Goal: Task Accomplishment & Management: Manage account settings

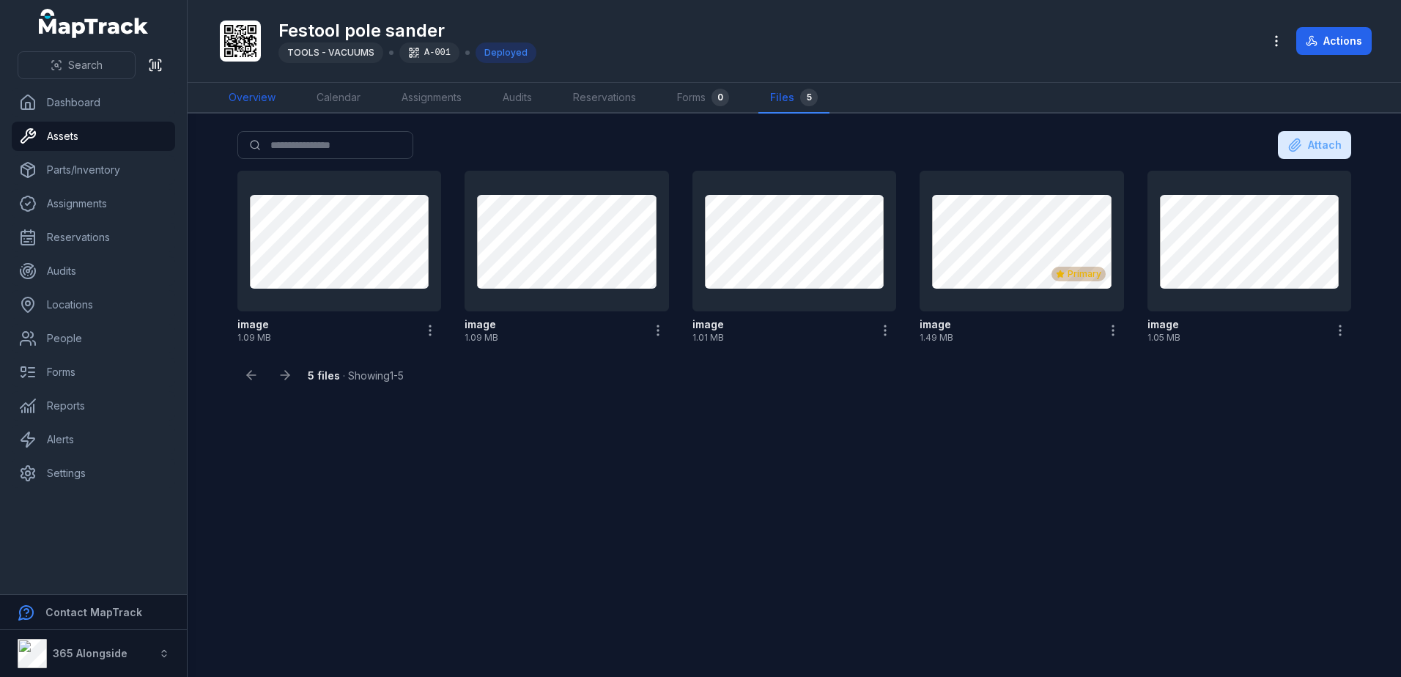
click at [281, 93] on link "Overview" at bounding box center [252, 98] width 70 height 31
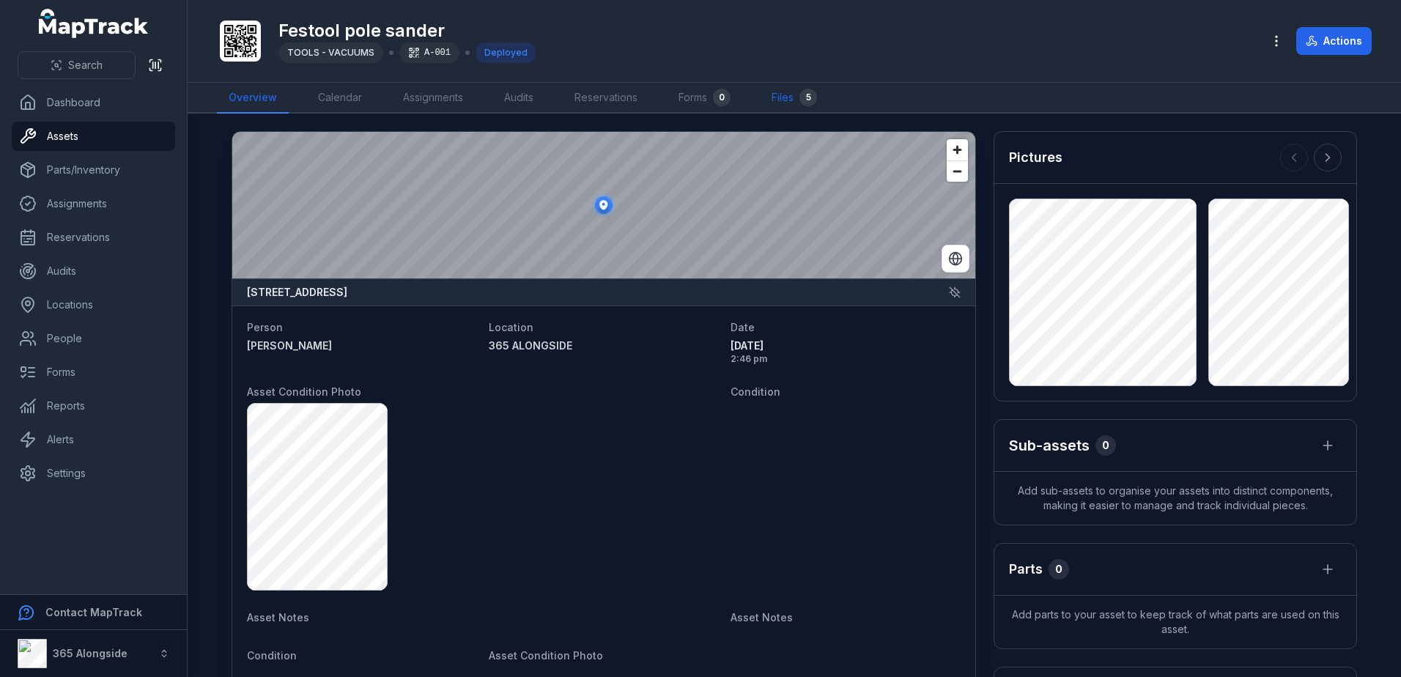
click at [797, 96] on link "Files 5" at bounding box center [794, 98] width 69 height 31
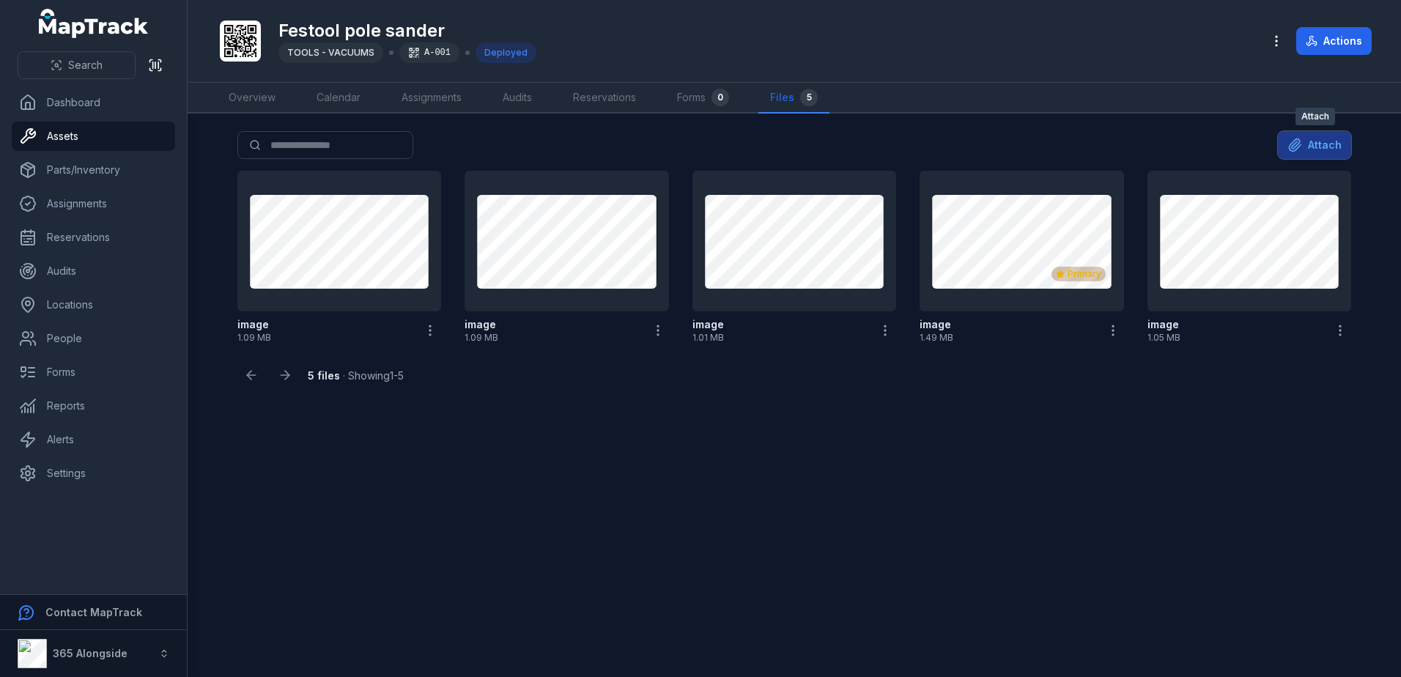
click at [1346, 136] on button "Attach" at bounding box center [1314, 145] width 73 height 28
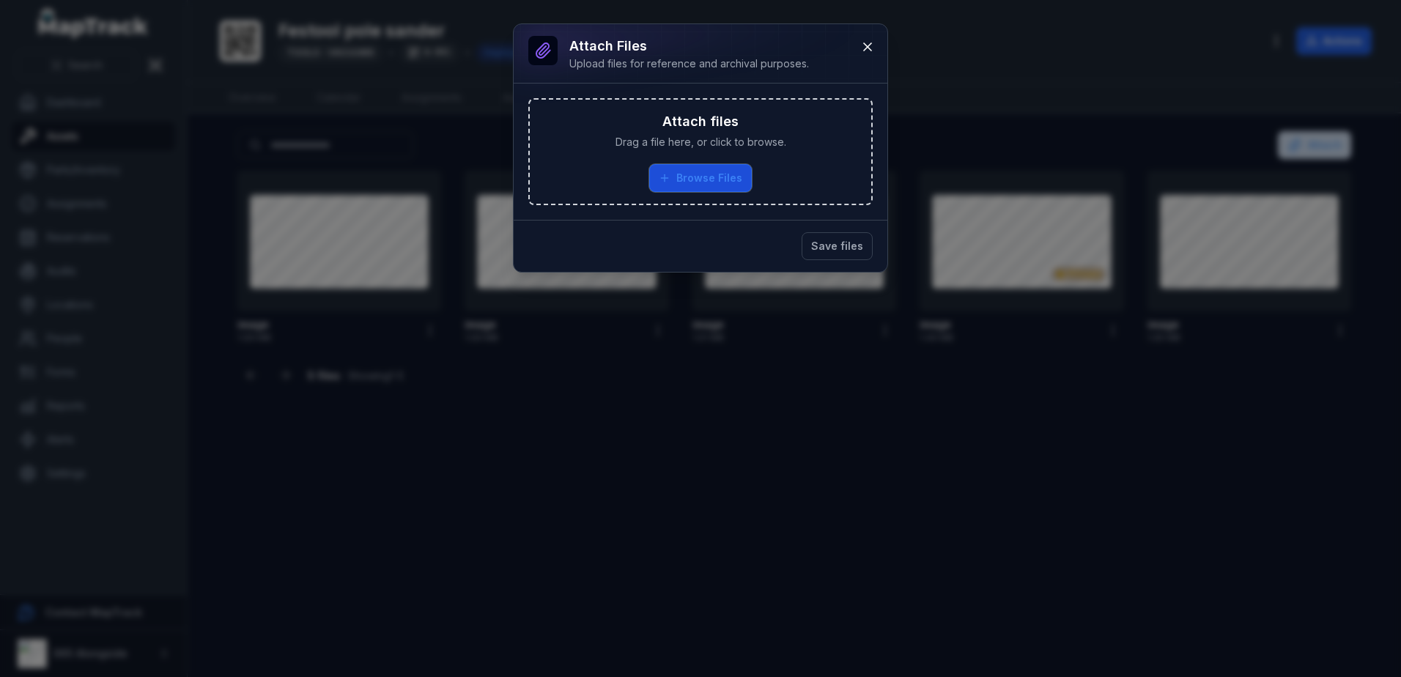
click at [712, 180] on button "Browse Files" at bounding box center [700, 178] width 103 height 28
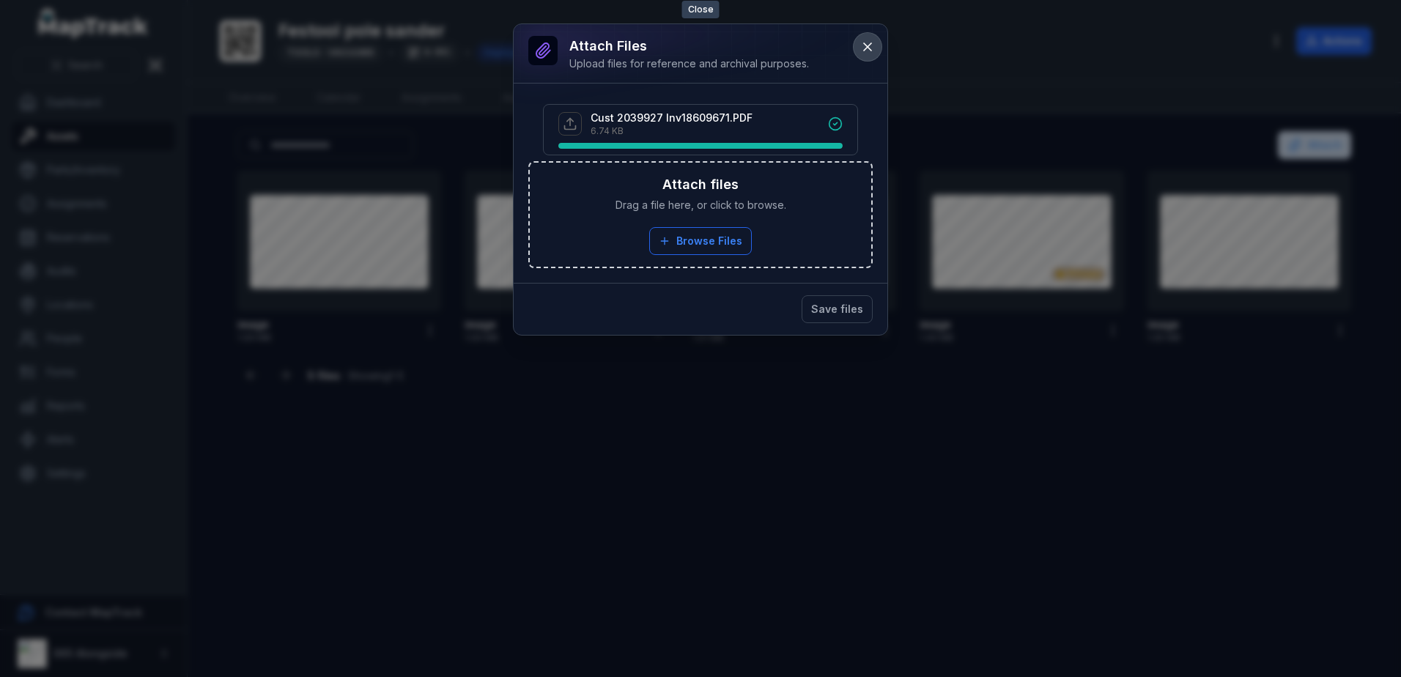
click at [876, 50] on button at bounding box center [868, 47] width 28 height 28
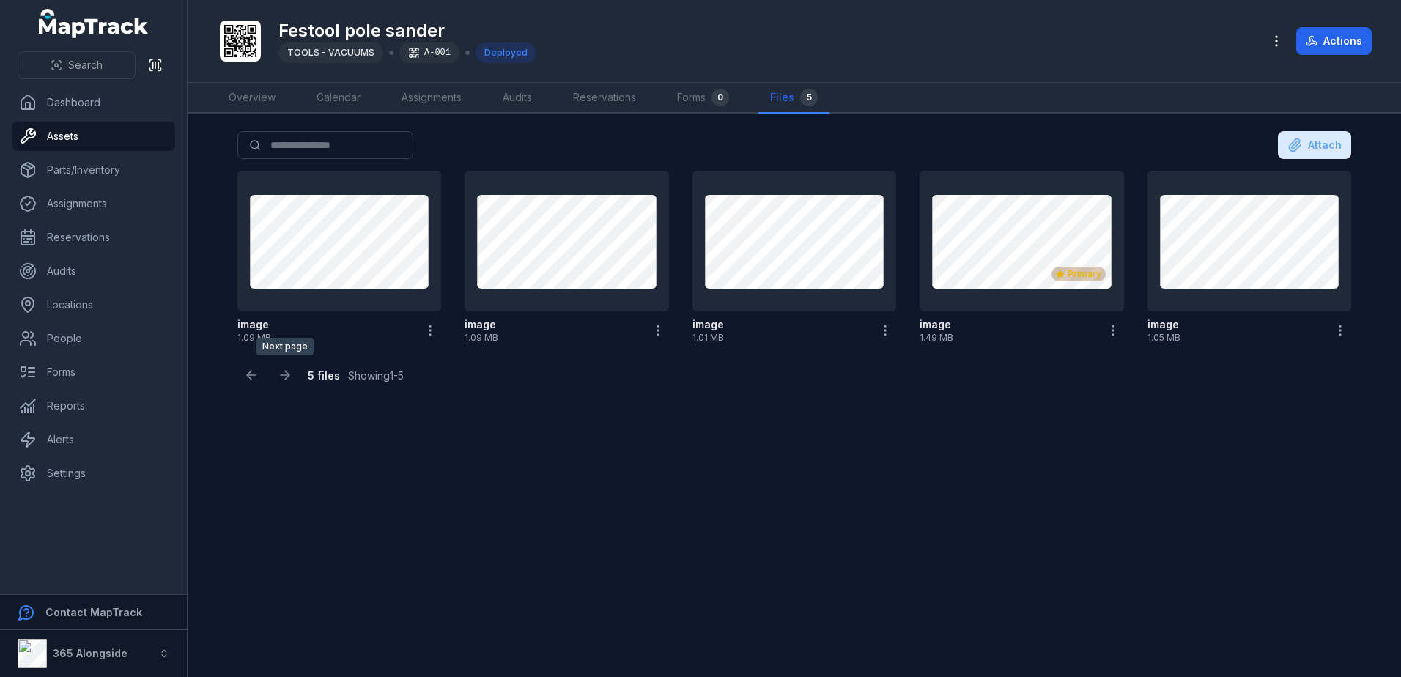
click at [281, 374] on div at bounding box center [285, 375] width 28 height 28
click at [288, 372] on div at bounding box center [285, 375] width 28 height 28
click at [231, 372] on main "Search for files Attach image 1.09 MB image 1.09 MB image 1.01 MB Primary image…" at bounding box center [795, 396] width 1214 height 564
click at [534, 100] on link "Audits" at bounding box center [517, 98] width 53 height 31
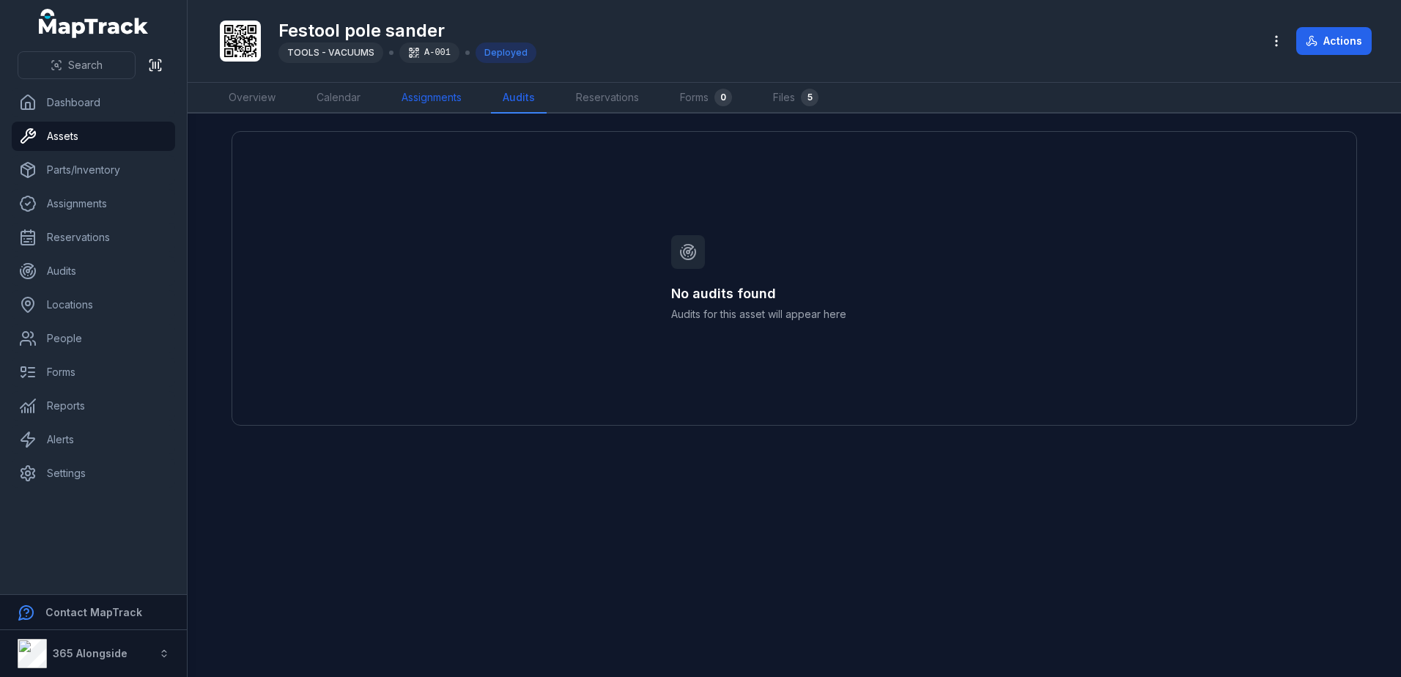
click at [457, 106] on link "Assignments" at bounding box center [432, 98] width 84 height 31
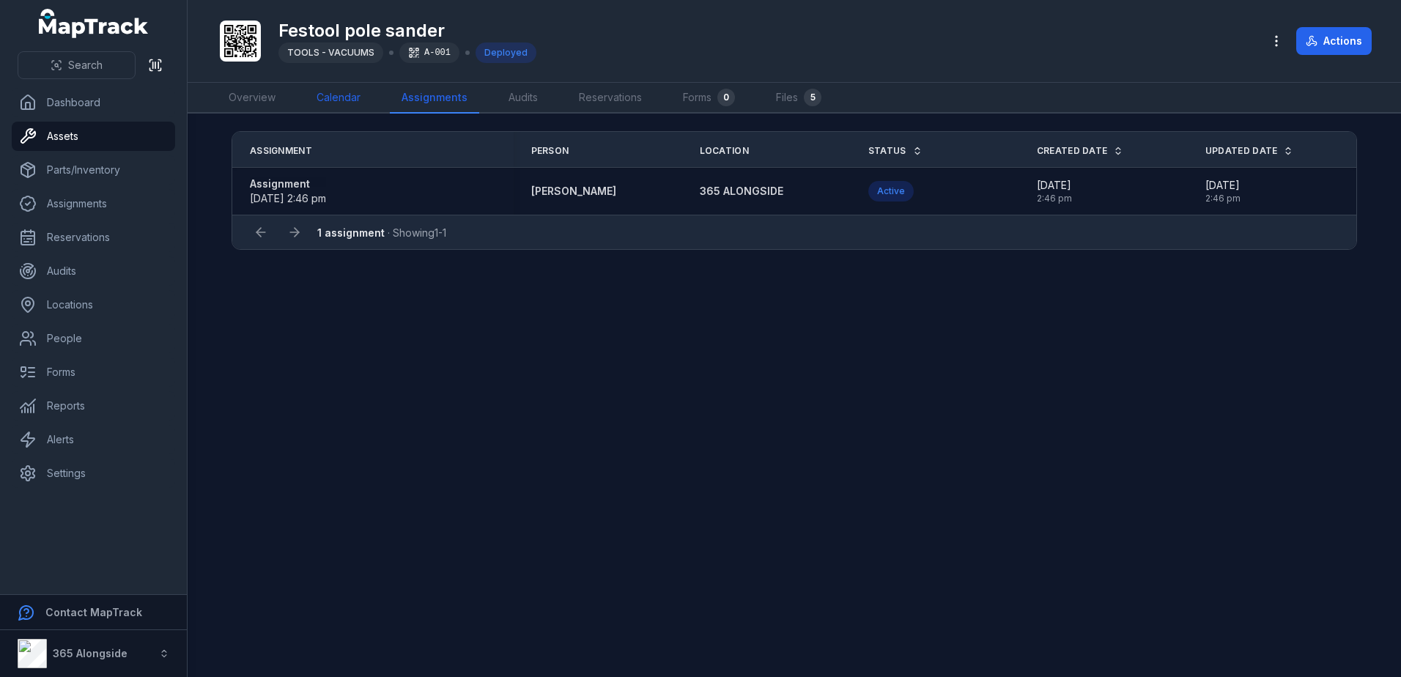
click at [361, 103] on link "Calendar" at bounding box center [338, 98] width 67 height 31
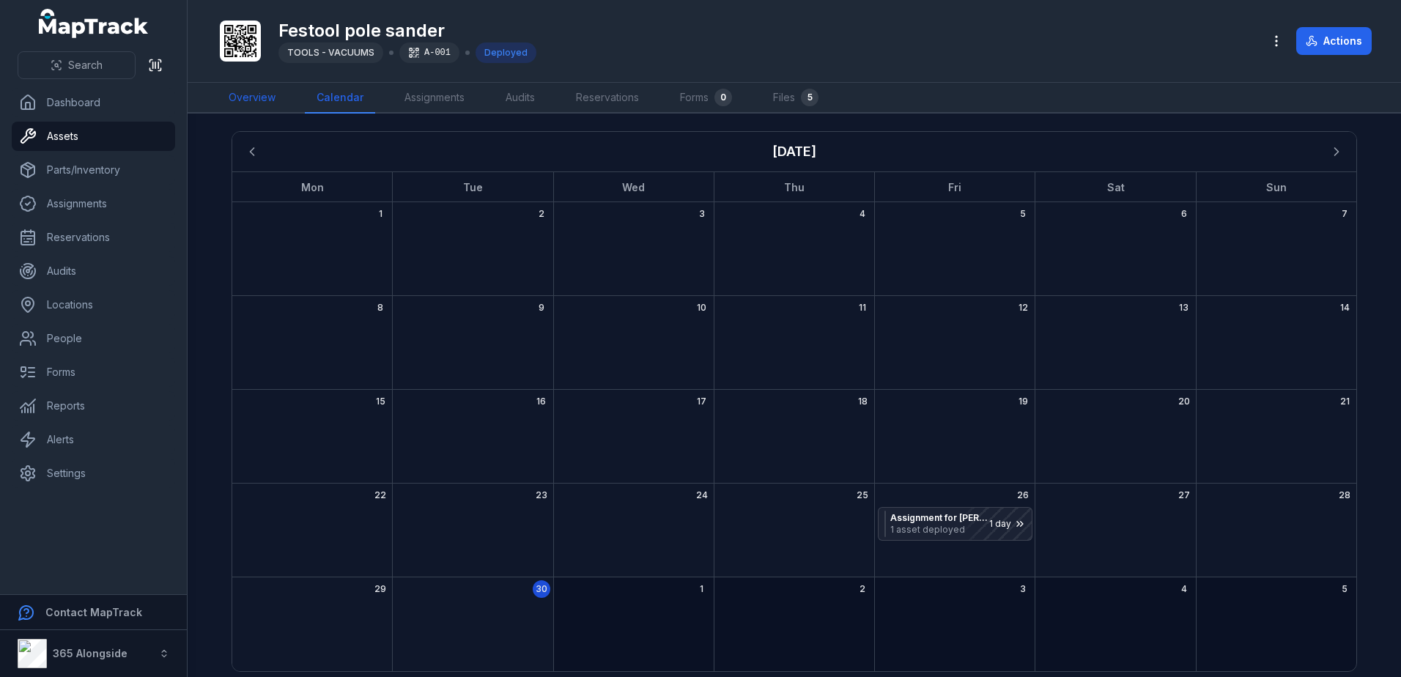
click at [253, 100] on link "Overview" at bounding box center [252, 98] width 70 height 31
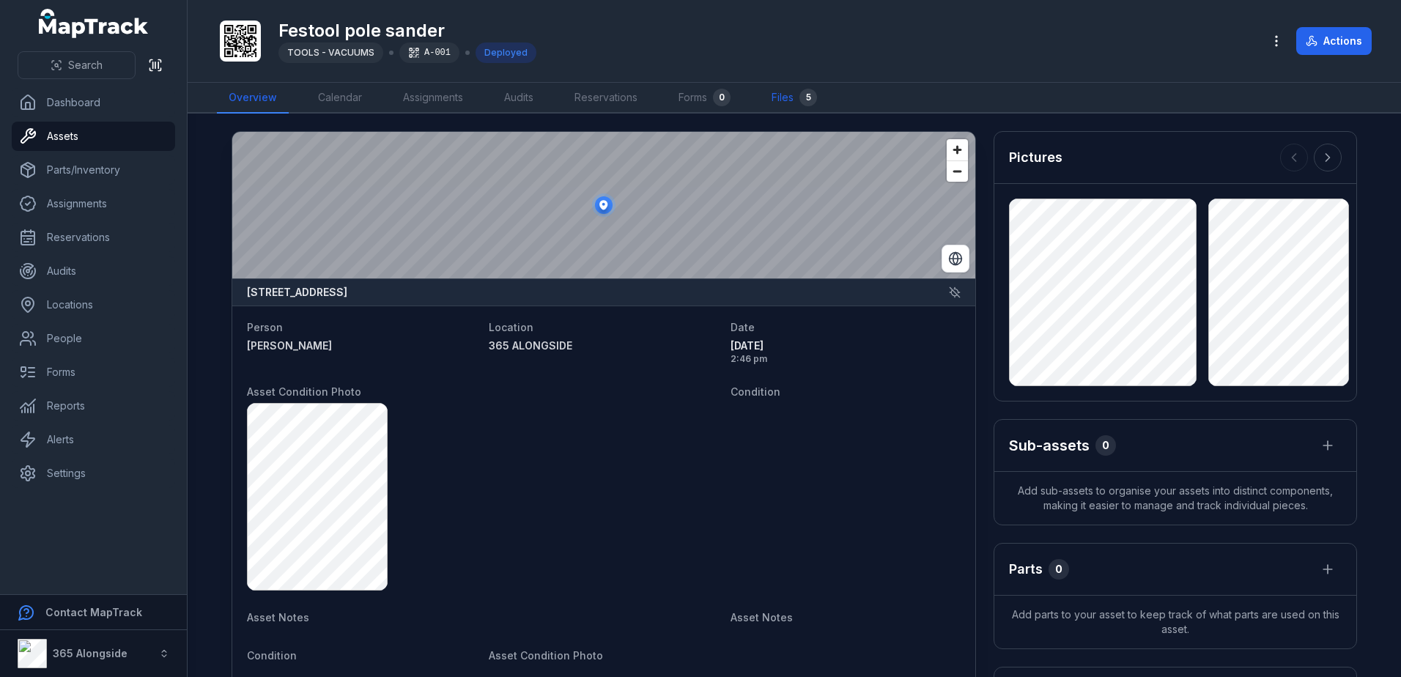
click at [800, 91] on link "Files 5" at bounding box center [794, 98] width 69 height 31
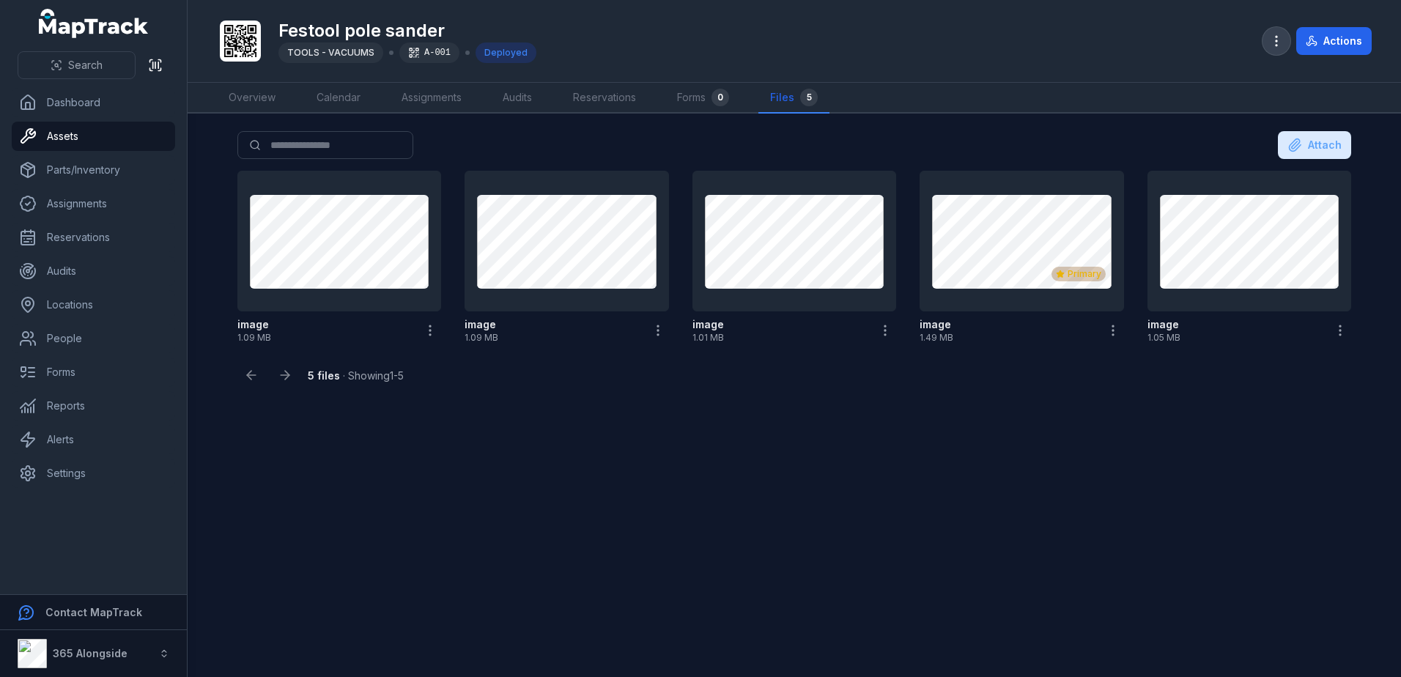
click at [1266, 39] on button "button" at bounding box center [1277, 41] width 28 height 28
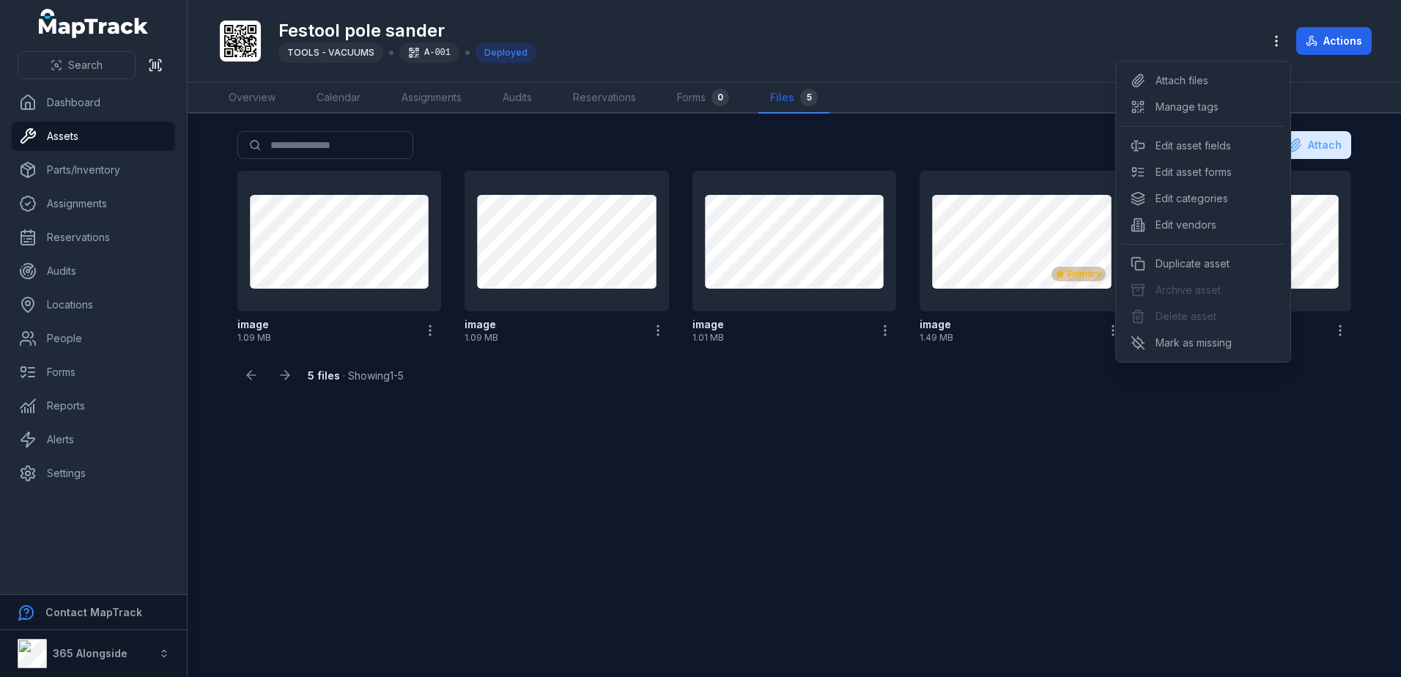
click at [974, 501] on div "Toggle Navigation Festool pole sander TOOLS - VACUUMS A-001 Deployed Actions Ov…" at bounding box center [795, 338] width 1214 height 677
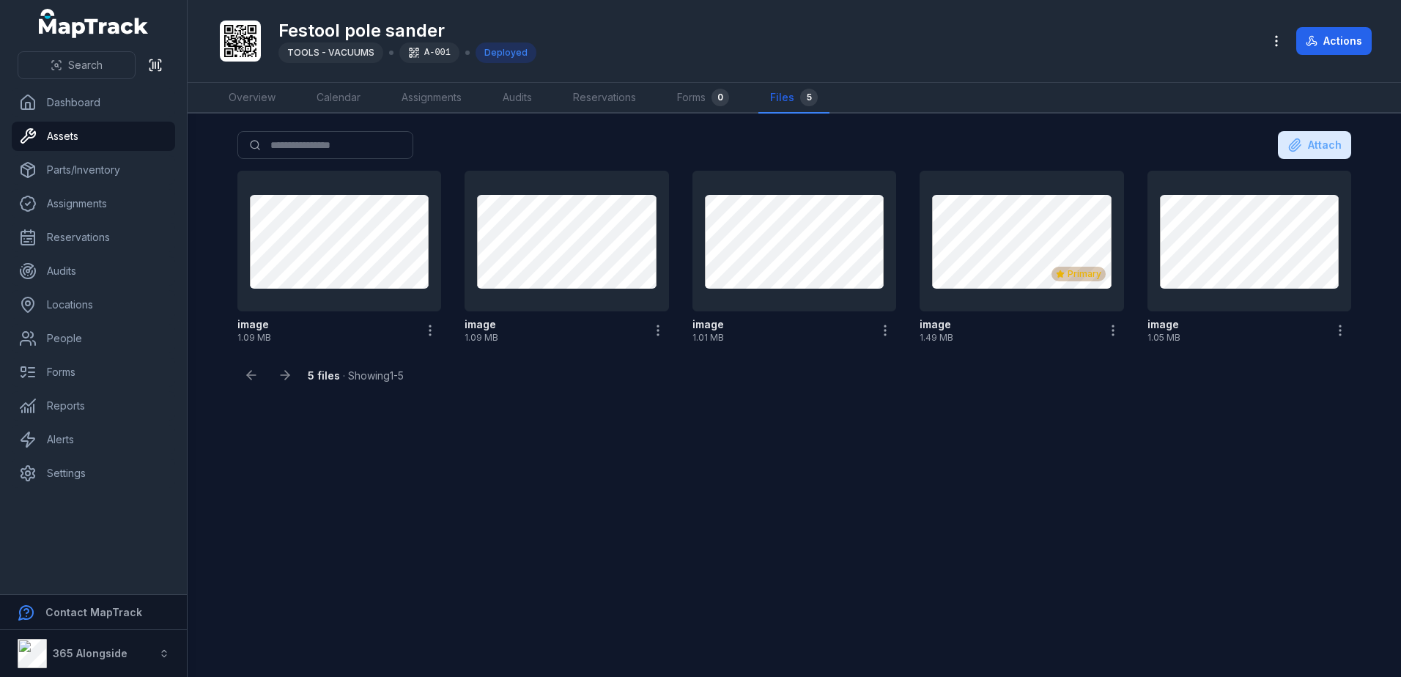
drag, startPoint x: 625, startPoint y: 432, endPoint x: 571, endPoint y: 410, distance: 58.2
click at [571, 410] on main "Search for files Attach image 1.09 MB image 1.09 MB image 1.01 MB Primary image…" at bounding box center [795, 396] width 1214 height 564
click at [1277, 44] on icon "button" at bounding box center [1276, 41] width 15 height 15
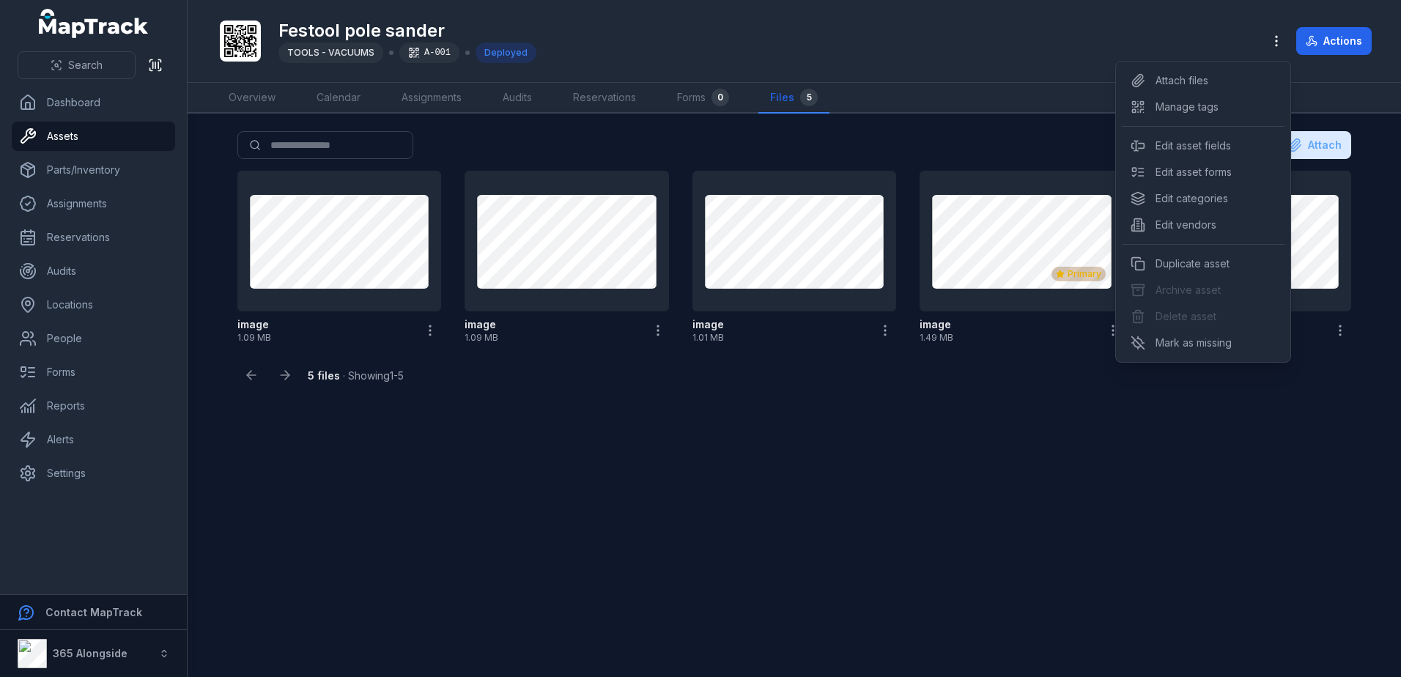
click at [1332, 42] on div "Actions" at bounding box center [1317, 41] width 109 height 28
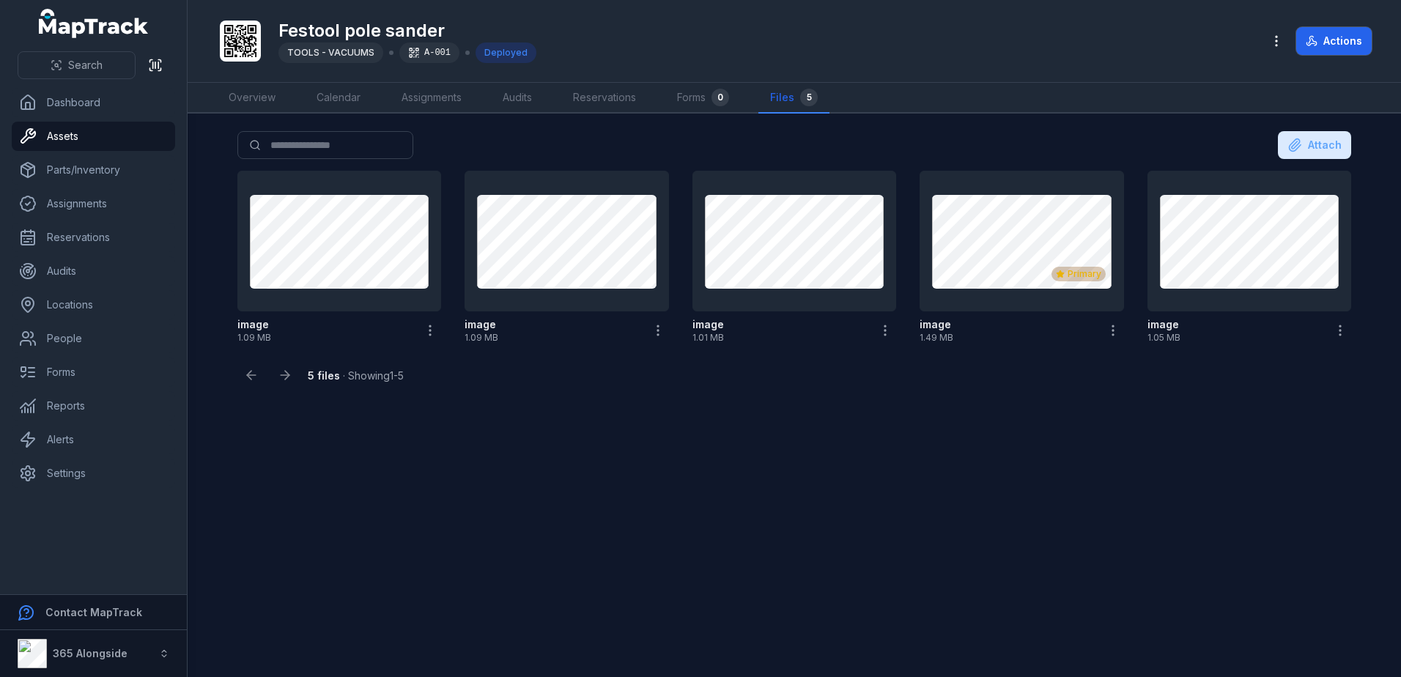
click at [1332, 42] on button "Actions" at bounding box center [1333, 41] width 75 height 28
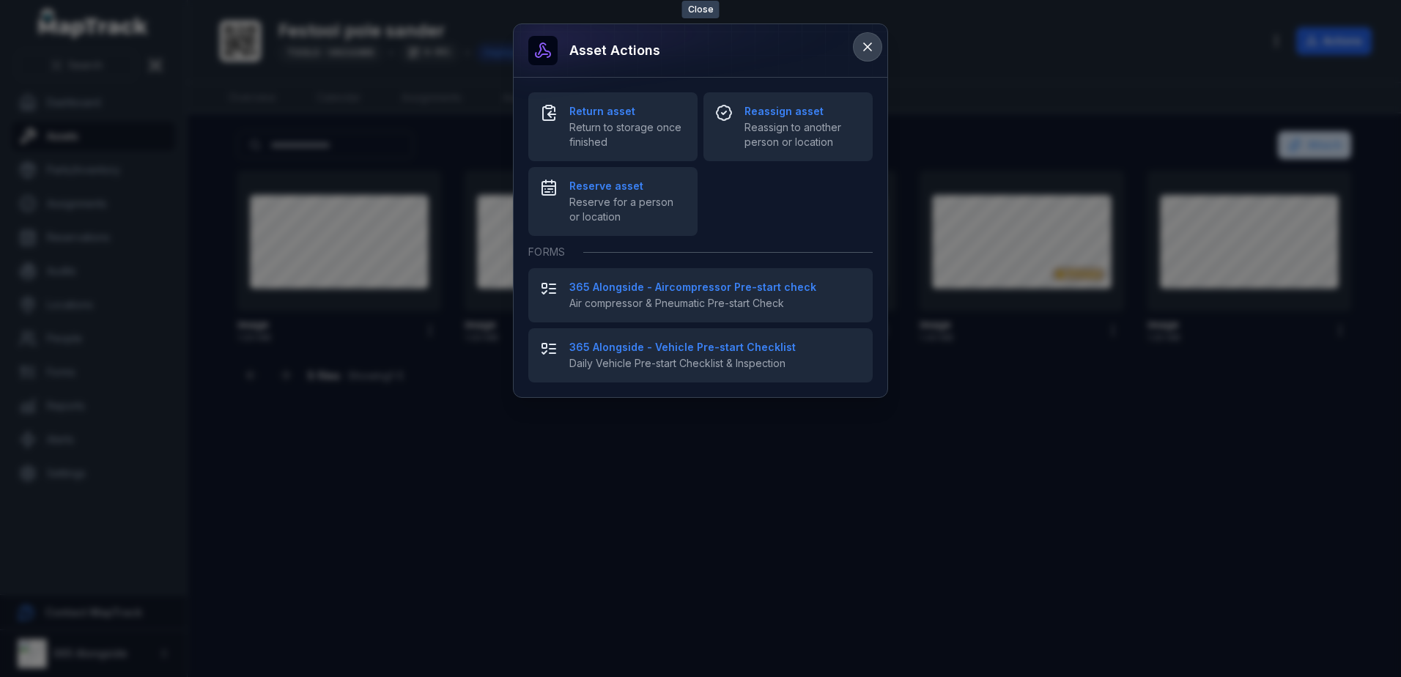
click at [868, 47] on icon at bounding box center [867, 46] width 7 height 7
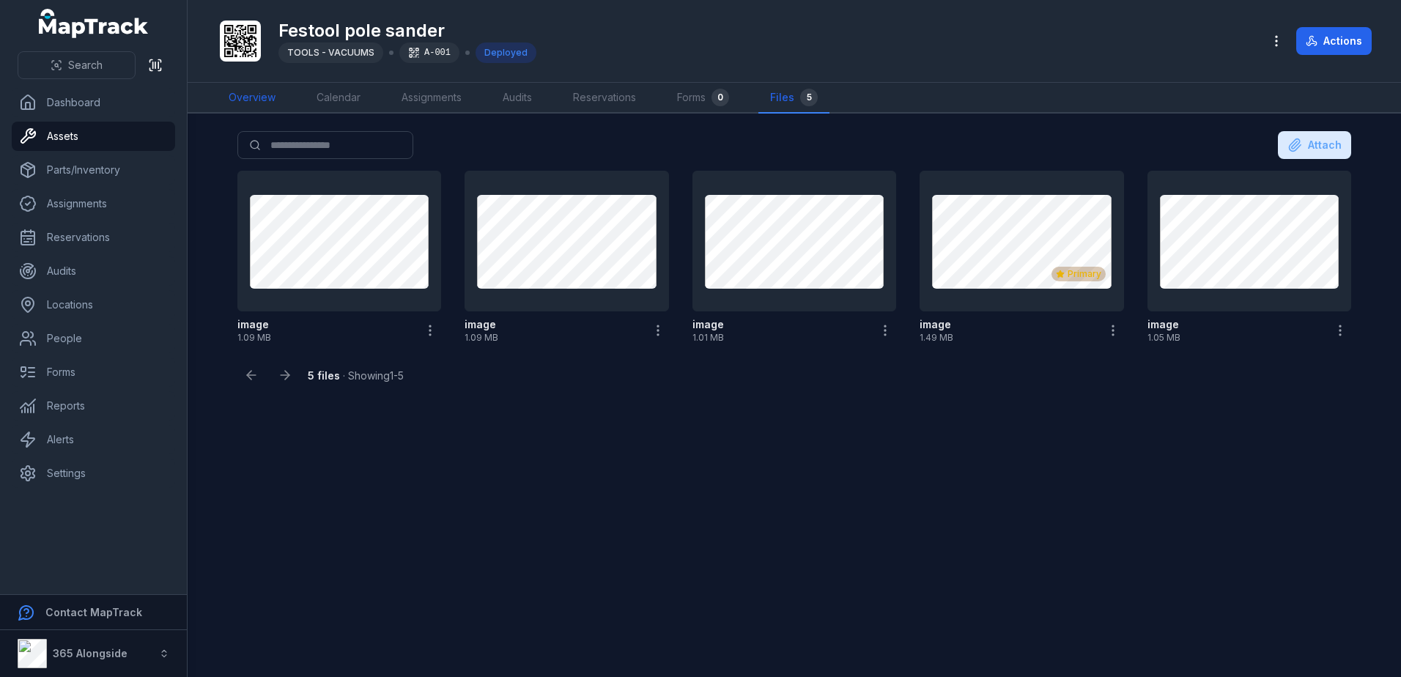
click at [271, 97] on link "Overview" at bounding box center [252, 98] width 70 height 31
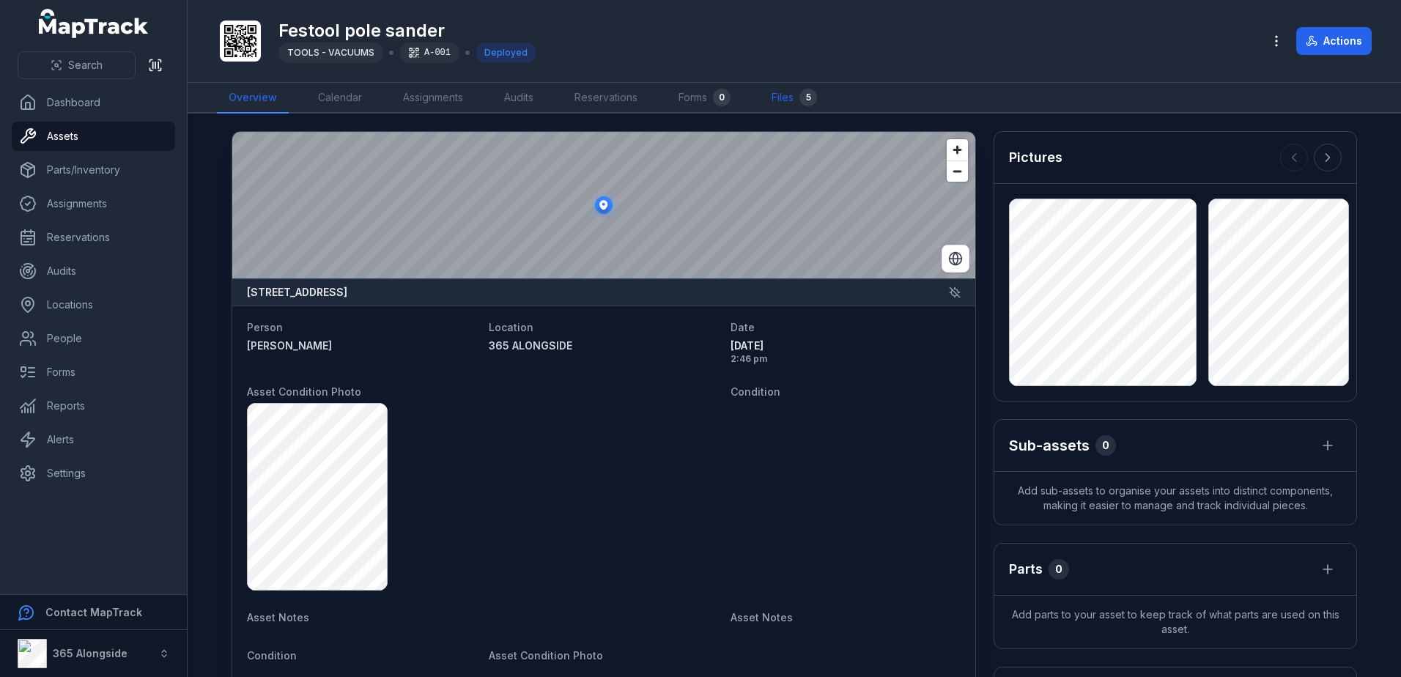
click at [806, 103] on div "5" at bounding box center [809, 98] width 18 height 18
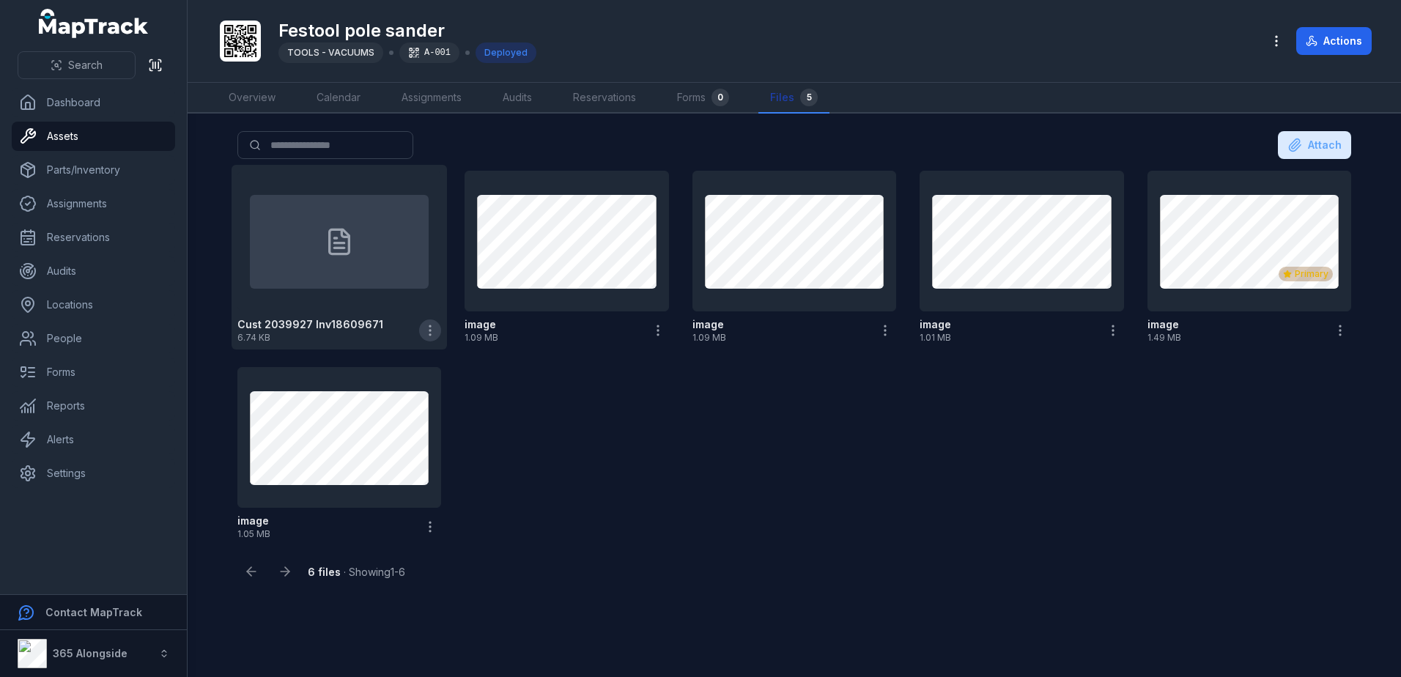
click at [436, 336] on icon "button" at bounding box center [430, 330] width 15 height 15
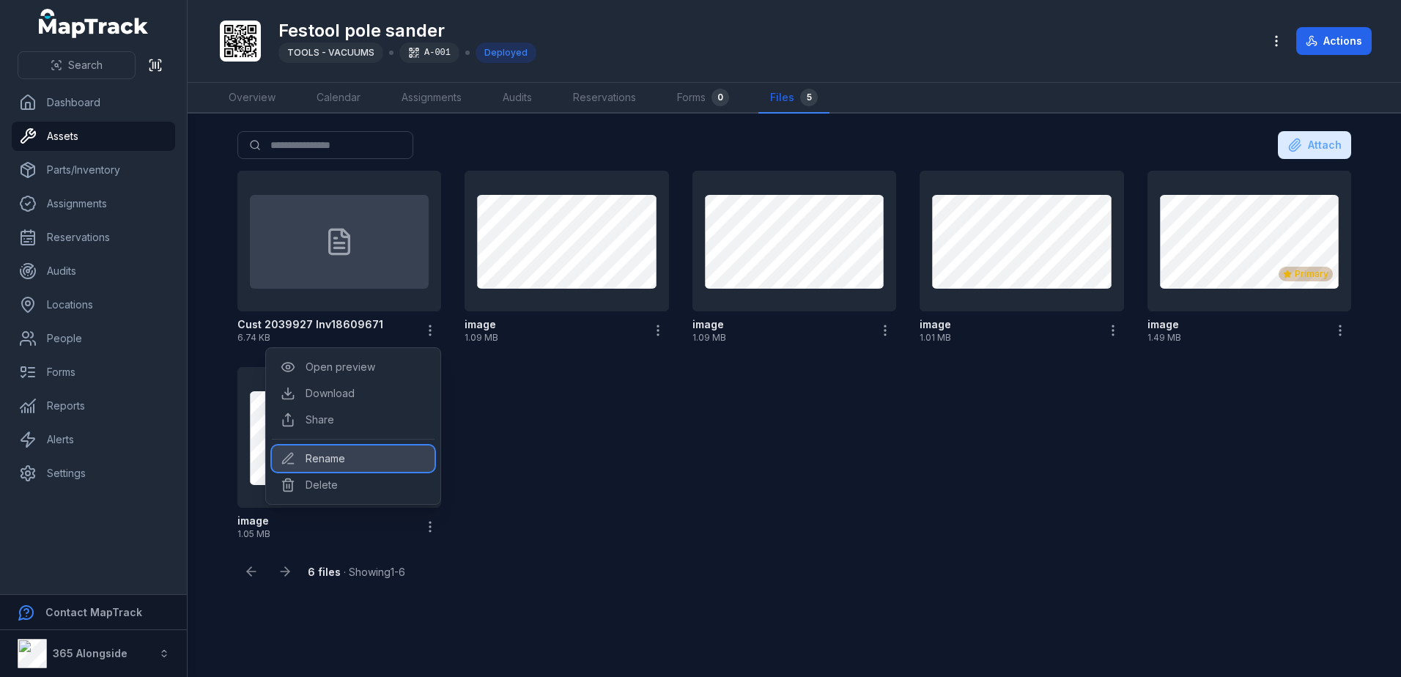
click at [335, 455] on div "Rename" at bounding box center [353, 459] width 163 height 26
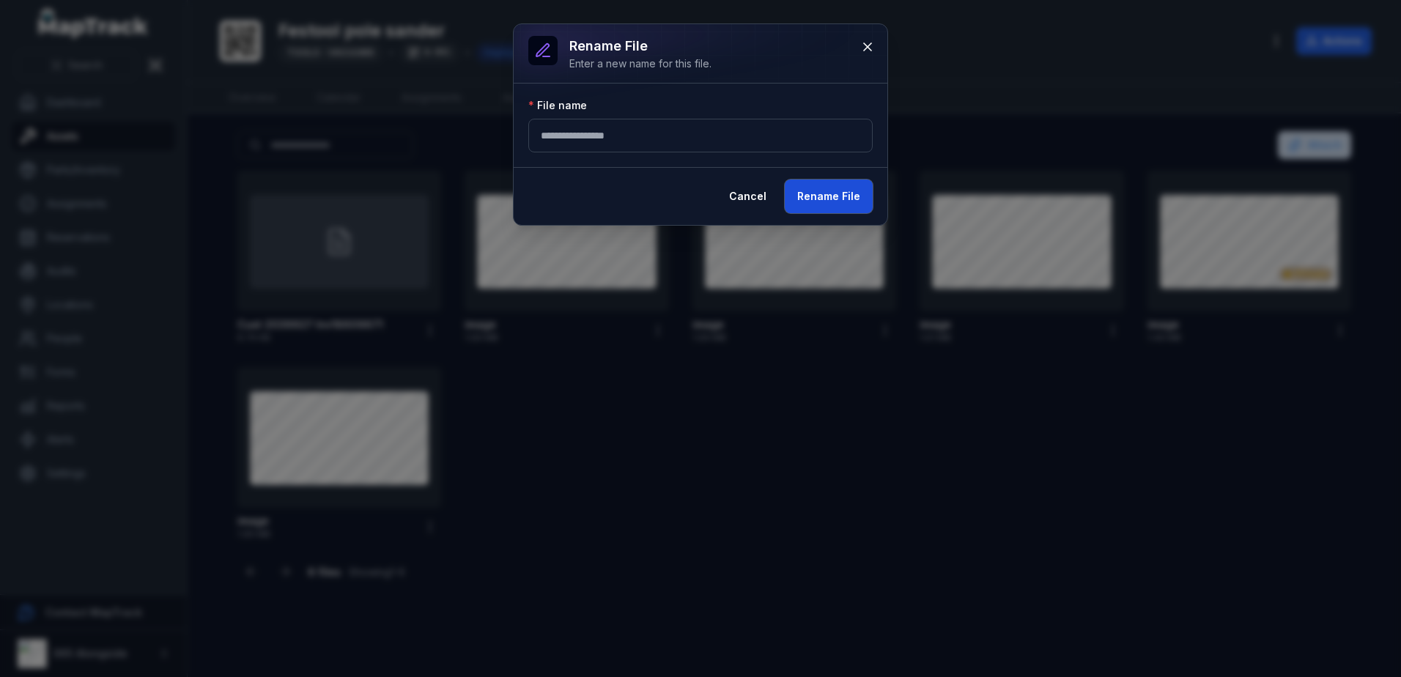
click at [835, 186] on button "Rename File" at bounding box center [829, 197] width 88 height 34
type input "**********"
